Goal: Navigation & Orientation: Understand site structure

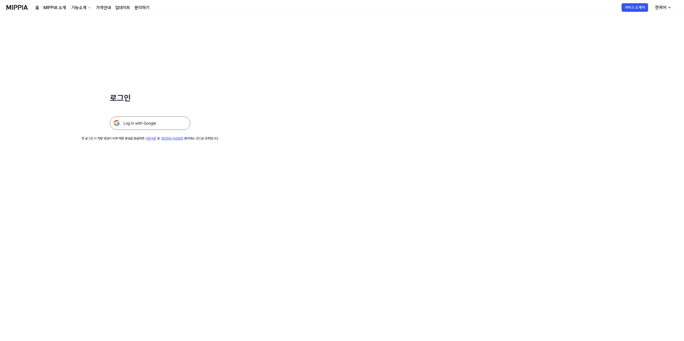
click at [161, 117] on img at bounding box center [150, 122] width 80 height 13
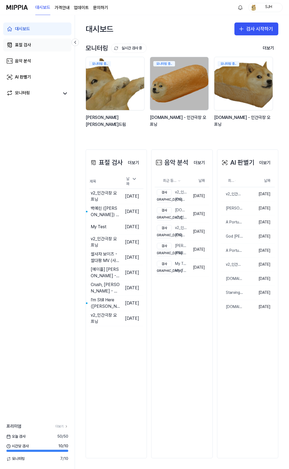
click at [18, 45] on div "표절 검사" at bounding box center [23, 45] width 16 height 6
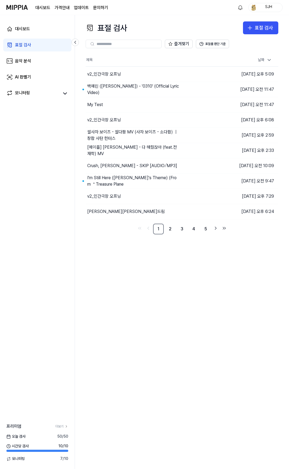
click at [27, 54] on div "대시보드 표절 검사 음악 분석 AI 판별기 모니터링" at bounding box center [37, 61] width 75 height 92
click at [29, 64] on div "음악 분석" at bounding box center [23, 61] width 16 height 6
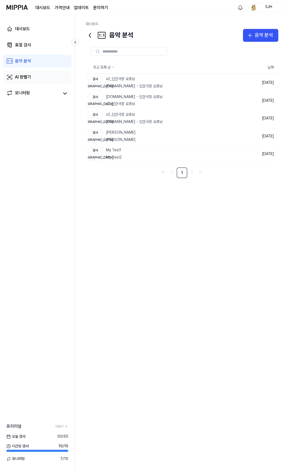
click at [40, 78] on link "AI 판별기" at bounding box center [37, 77] width 68 height 13
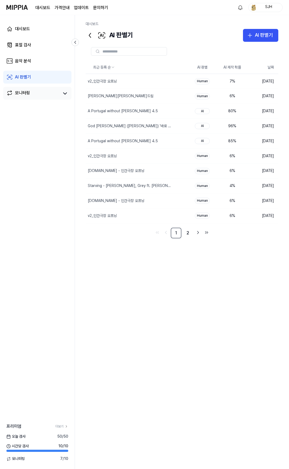
click at [48, 91] on link "모니터링" at bounding box center [32, 94] width 53 height 8
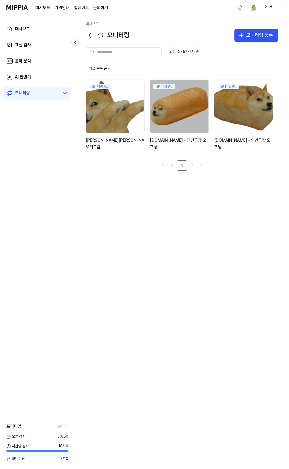
click at [62, 5] on 버튼 "가격안내" at bounding box center [62, 8] width 15 height 6
click at [258, 8] on div "SJH" at bounding box center [266, 7] width 34 height 9
click at [244, 8] on html "대시보드 가격안내 업데이트 문의하기 SJH 대시보드 표절 검사 음악 분석 AI 판별기 모니터링 프리미엄 더보기 오늘 검사 50 / 50 시간당…" at bounding box center [144, 234] width 289 height 469
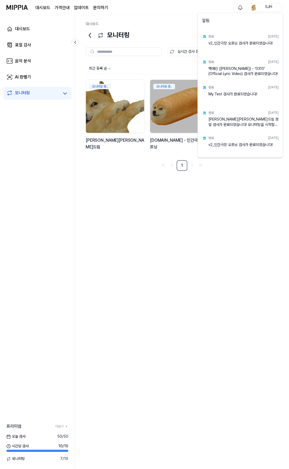
click at [104, 8] on link "문의하기" at bounding box center [100, 8] width 15 height 6
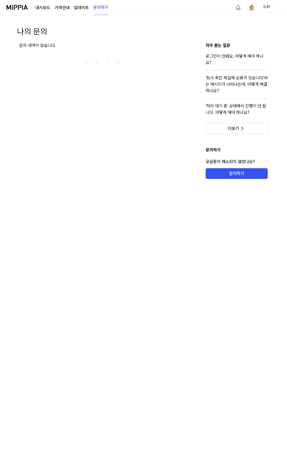
click at [44, 5] on link "대시보드" at bounding box center [42, 8] width 15 height 6
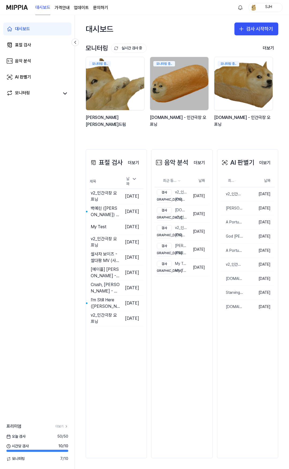
click at [12, 6] on img at bounding box center [16, 7] width 21 height 15
click at [41, 45] on link "표절 검사" at bounding box center [37, 45] width 68 height 13
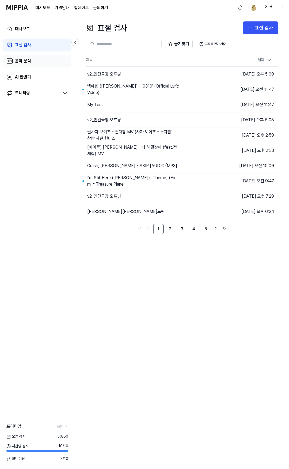
click at [30, 62] on div "음악 분석" at bounding box center [23, 61] width 16 height 6
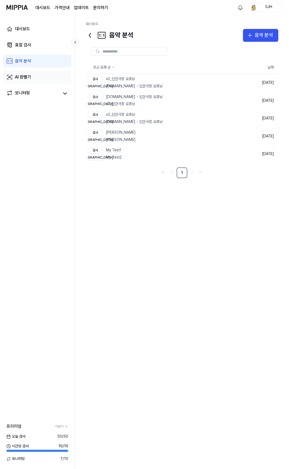
click at [28, 77] on div "AI 판별기" at bounding box center [23, 77] width 16 height 6
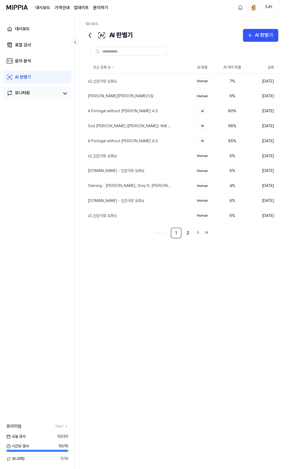
click at [29, 91] on div "모니터링" at bounding box center [22, 94] width 15 height 8
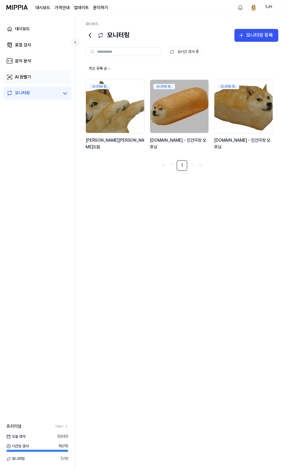
click at [33, 78] on link "AI 판별기" at bounding box center [37, 77] width 68 height 13
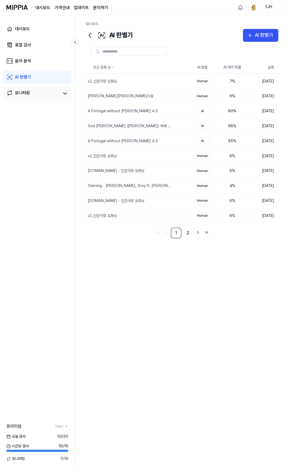
click at [30, 94] on link "모니터링" at bounding box center [32, 94] width 53 height 8
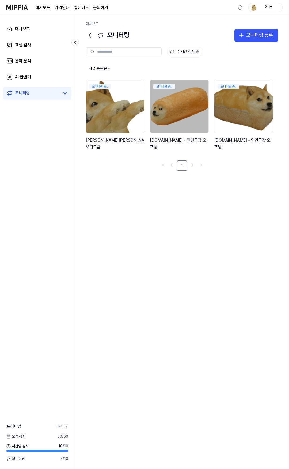
click at [77, 242] on div "대시보드 모니터링 모니터링 등록 모니터링 실시간 검사 중 실시간 검사 중 최근 등록 순 모니터링 중.. 김창섭의 건드림 모니터링 중.. y2m…" at bounding box center [182, 242] width 214 height 454
click at [31, 32] on link "대시보드" at bounding box center [37, 29] width 68 height 13
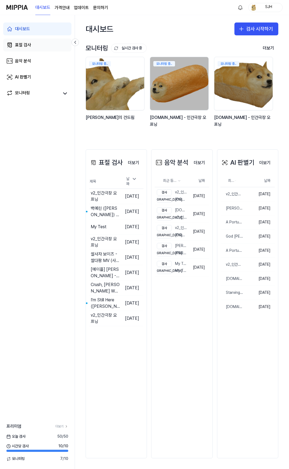
click at [25, 44] on div "표절 검사" at bounding box center [23, 45] width 16 height 6
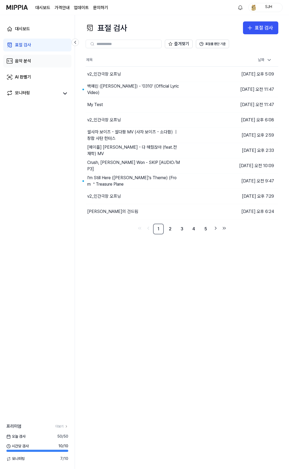
click at [31, 59] on div "음악 분석" at bounding box center [23, 61] width 16 height 6
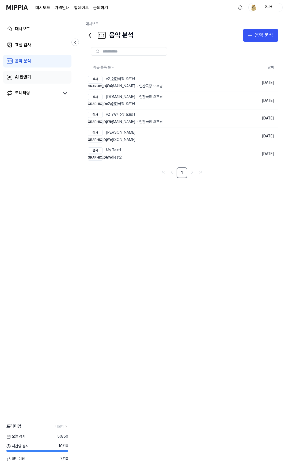
click at [31, 73] on link "AI 판별기" at bounding box center [37, 77] width 68 height 13
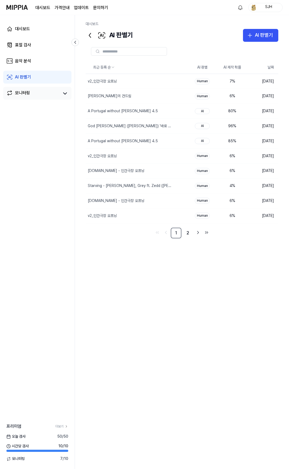
click at [32, 90] on link "모니터링" at bounding box center [32, 94] width 53 height 8
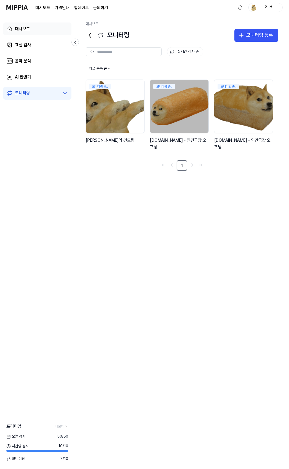
click at [42, 25] on link "대시보드" at bounding box center [37, 29] width 68 height 13
